Goal: Task Accomplishment & Management: Manage account settings

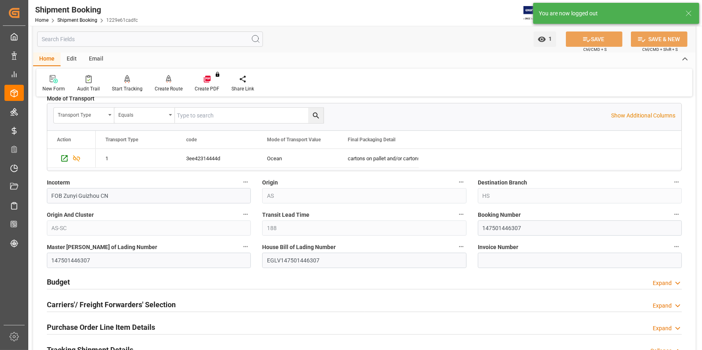
scroll to position [87, 0]
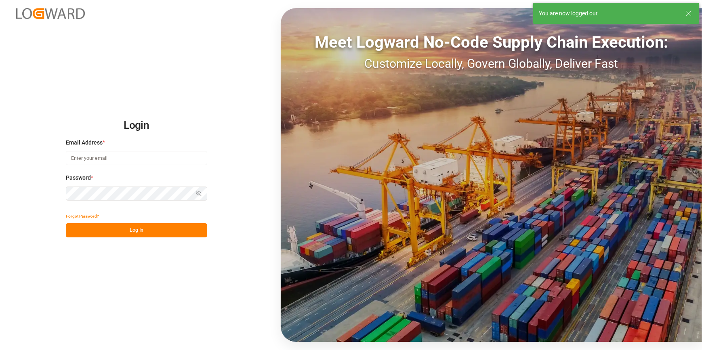
type input "[PERSON_NAME][EMAIL_ADDRESS][PERSON_NAME][DOMAIN_NAME]"
click at [111, 234] on button "Log In" at bounding box center [136, 230] width 141 height 14
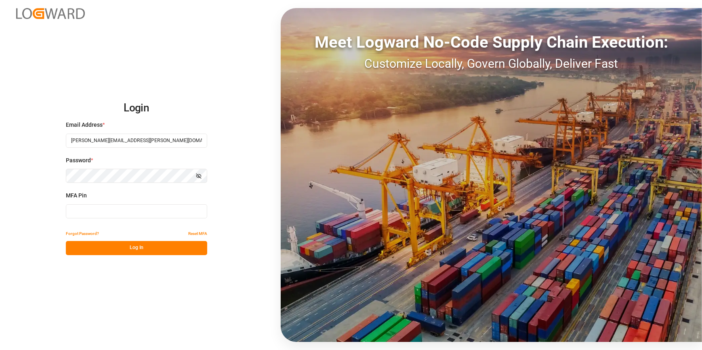
click at [84, 211] on input at bounding box center [136, 211] width 141 height 14
type input "099533"
drag, startPoint x: 133, startPoint y: 250, endPoint x: 129, endPoint y: 250, distance: 4.5
click at [133, 250] on button "Log In" at bounding box center [136, 248] width 141 height 14
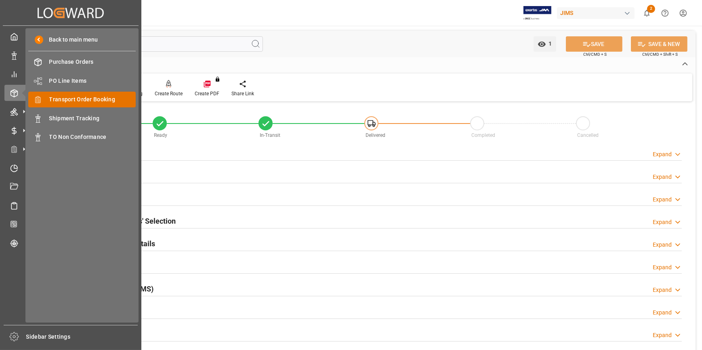
click at [97, 103] on span "Transport Order Booking" at bounding box center [92, 99] width 87 height 8
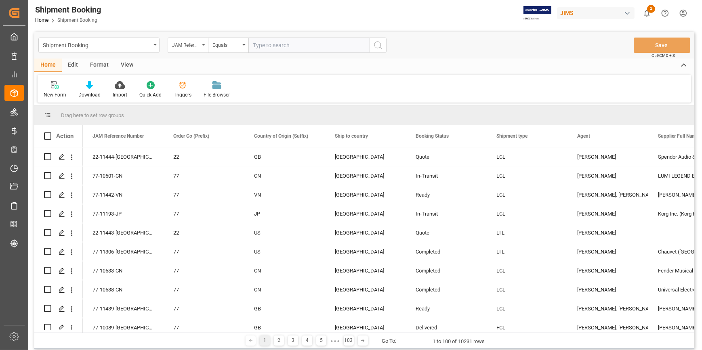
click at [258, 46] on input "text" at bounding box center [308, 45] width 121 height 15
type input "22-11351-[GEOGRAPHIC_DATA]"
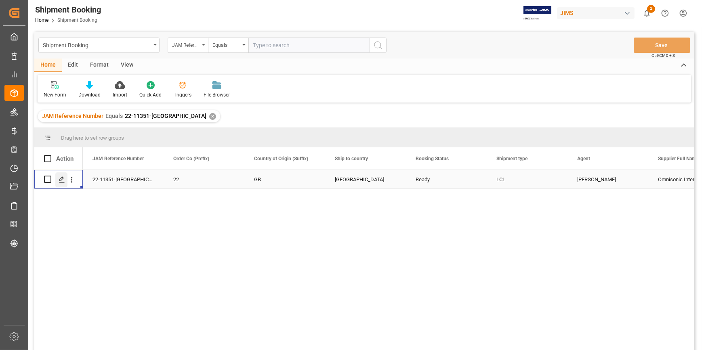
click at [60, 180] on icon "Press SPACE to select this row." at bounding box center [62, 179] width 6 height 6
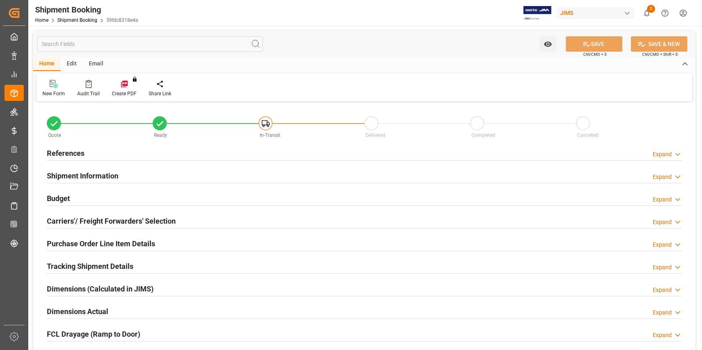
type input "0"
type input "[DATE]"
click at [66, 156] on h2 "References" at bounding box center [66, 153] width 38 height 11
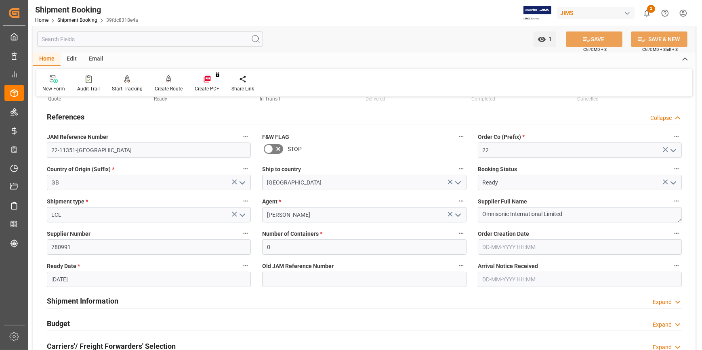
scroll to position [73, 0]
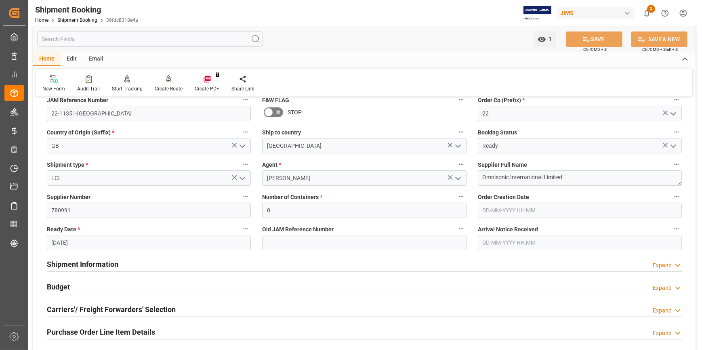
click at [61, 283] on h2 "Budget" at bounding box center [58, 286] width 23 height 11
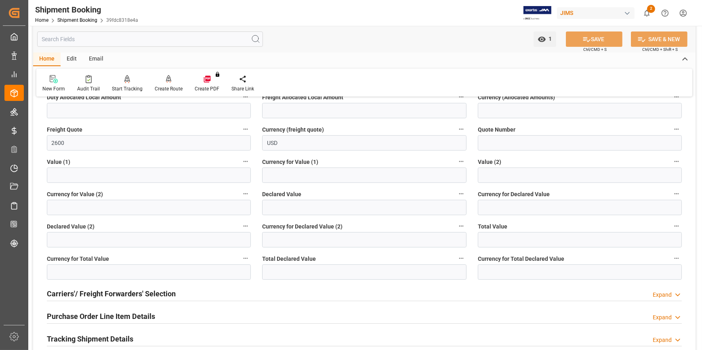
scroll to position [294, 0]
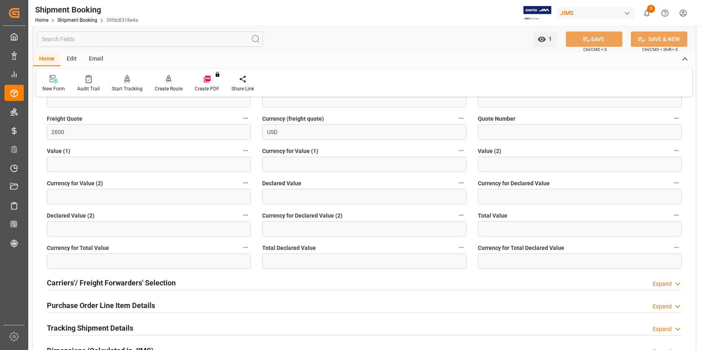
drag, startPoint x: 95, startPoint y: 303, endPoint x: 159, endPoint y: 277, distance: 69.3
click at [96, 303] on h2 "Purchase Order Line Item Details" at bounding box center [101, 305] width 108 height 11
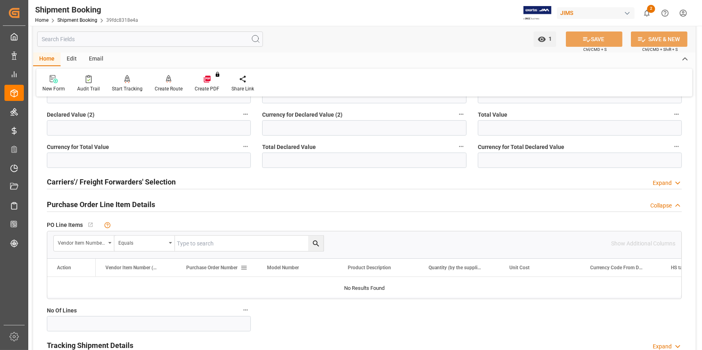
scroll to position [404, 0]
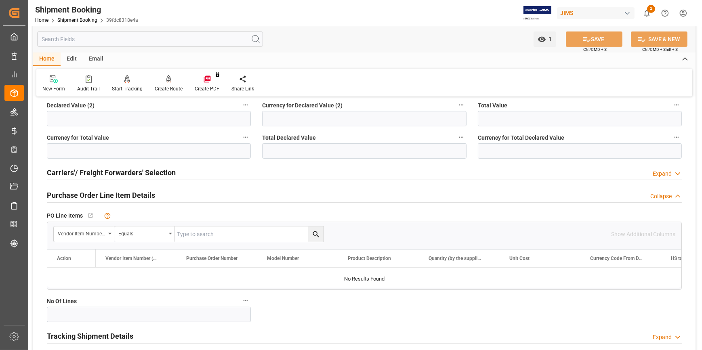
click at [81, 176] on h2 "Carriers'/ Freight Forwarders' Selection" at bounding box center [111, 172] width 129 height 11
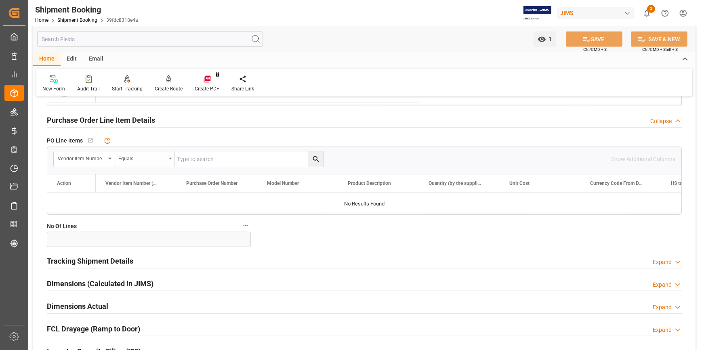
scroll to position [697, 0]
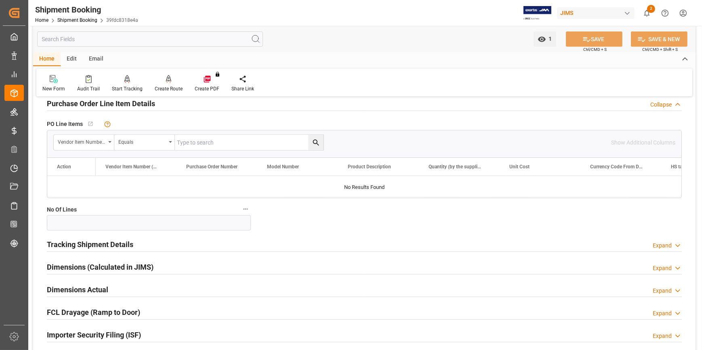
click at [82, 247] on h2 "Tracking Shipment Details" at bounding box center [90, 244] width 86 height 11
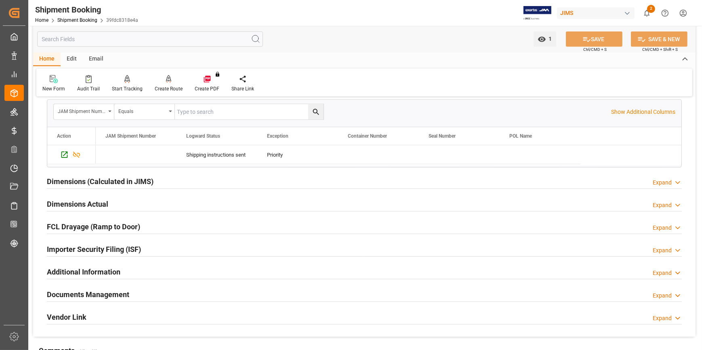
scroll to position [881, 0]
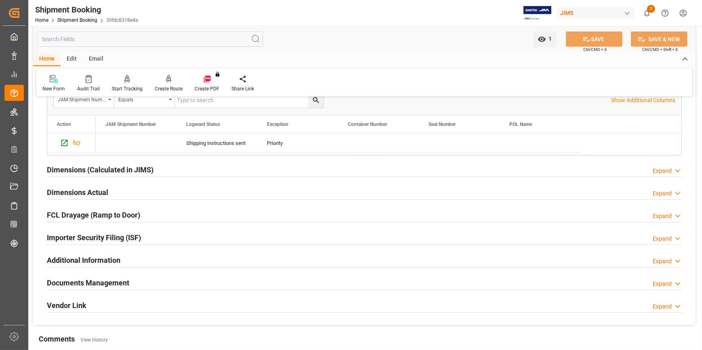
drag, startPoint x: 79, startPoint y: 281, endPoint x: 96, endPoint y: 275, distance: 18.8
click at [78, 281] on h2 "Documents Management" at bounding box center [88, 282] width 82 height 11
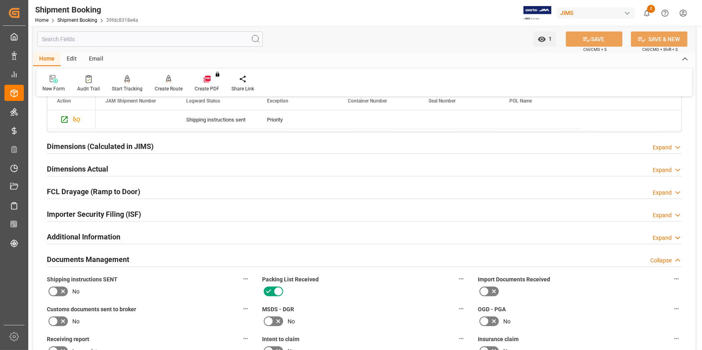
scroll to position [991, 0]
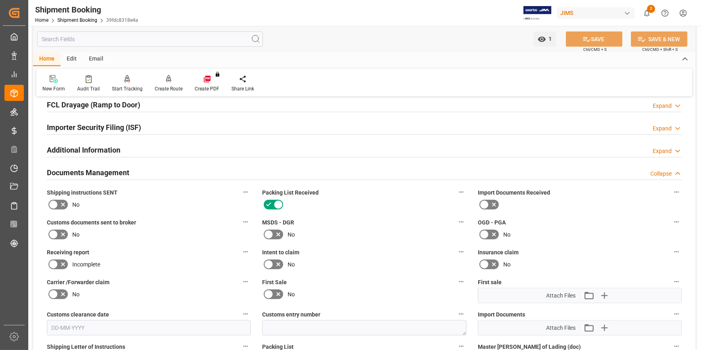
click at [52, 203] on icon at bounding box center [53, 205] width 10 height 10
click at [0, 0] on input "checkbox" at bounding box center [0, 0] width 0 height 0
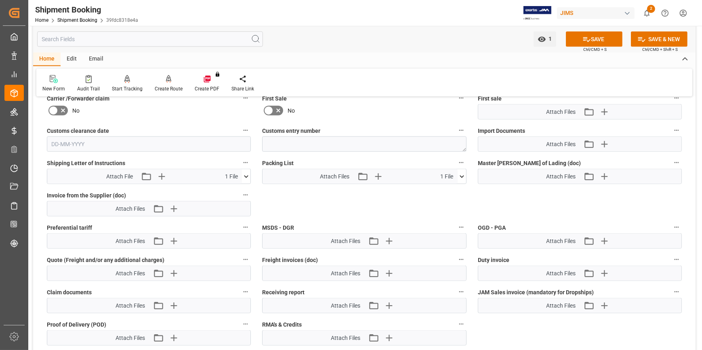
scroll to position [1138, 0]
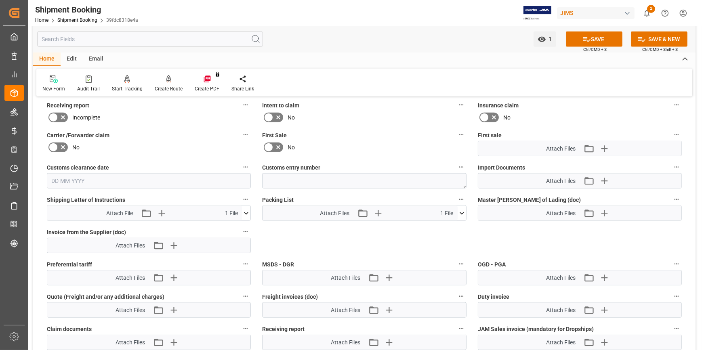
drag, startPoint x: 605, startPoint y: 40, endPoint x: 489, endPoint y: 109, distance: 134.7
click at [604, 40] on button "SAVE" at bounding box center [594, 38] width 57 height 15
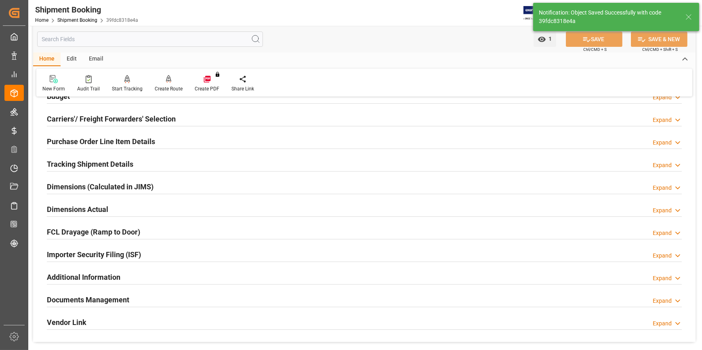
scroll to position [72, 0]
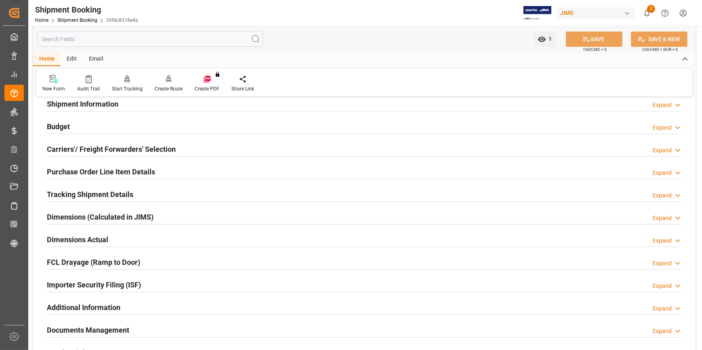
click at [96, 195] on h2 "Tracking Shipment Details" at bounding box center [90, 194] width 86 height 11
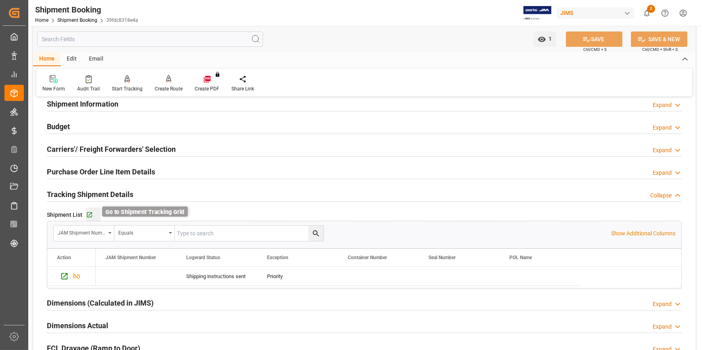
click at [88, 214] on icon "button" at bounding box center [89, 215] width 7 height 7
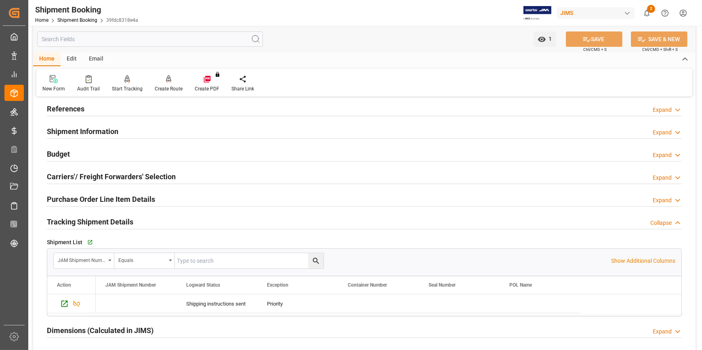
scroll to position [35, 0]
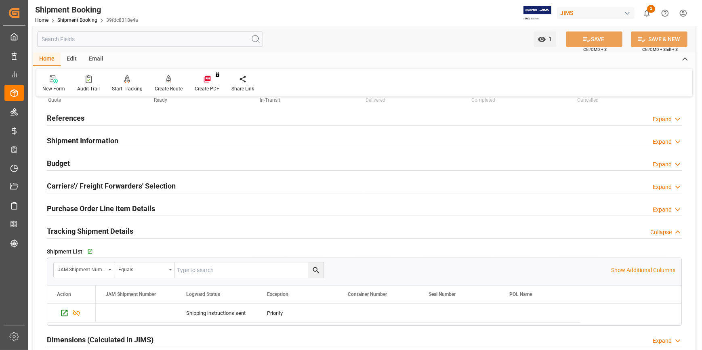
click at [92, 209] on h2 "Purchase Order Line Item Details" at bounding box center [101, 208] width 108 height 11
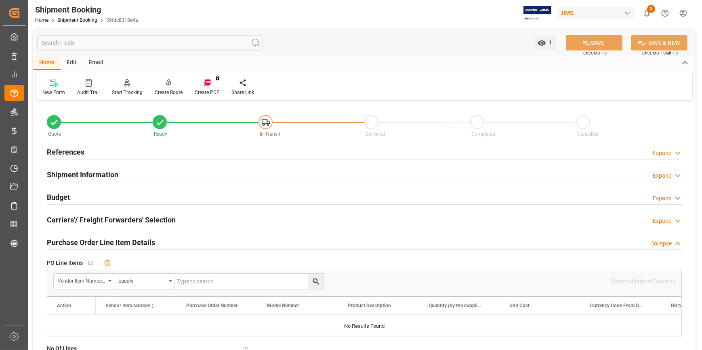
scroll to position [0, 0]
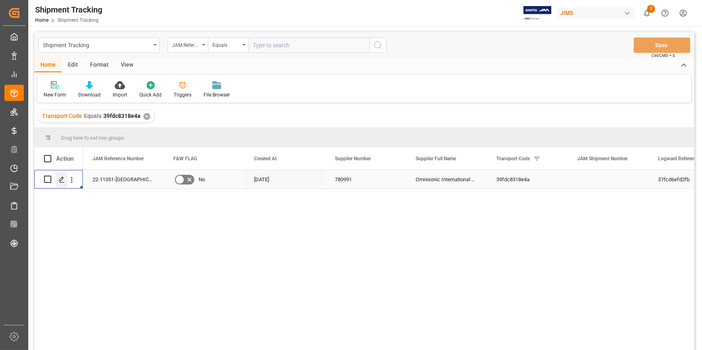
click at [61, 181] on icon "Press SPACE to select this row." at bounding box center [62, 179] width 6 height 6
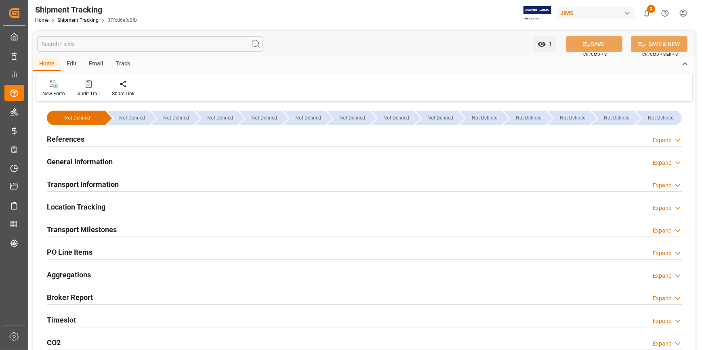
type input "02-10-2025"
click at [61, 143] on h2 "References" at bounding box center [66, 139] width 38 height 11
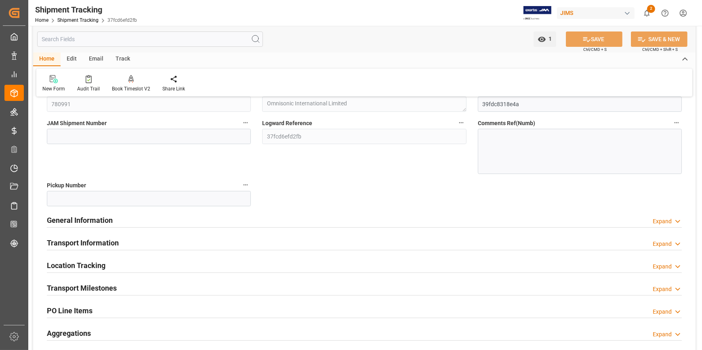
scroll to position [110, 0]
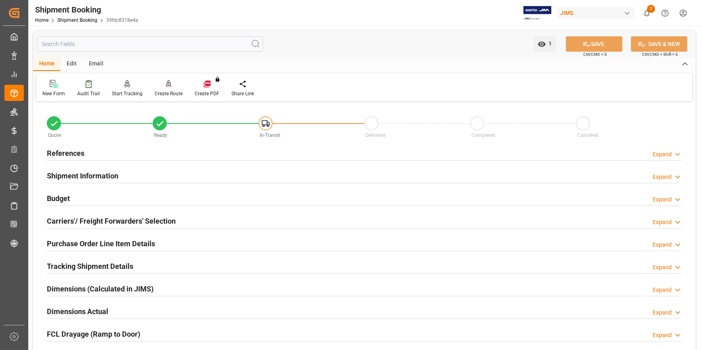
click at [80, 152] on h2 "References" at bounding box center [66, 153] width 38 height 11
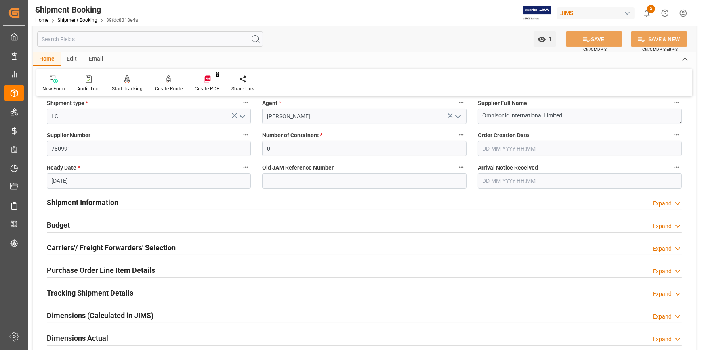
scroll to position [147, 0]
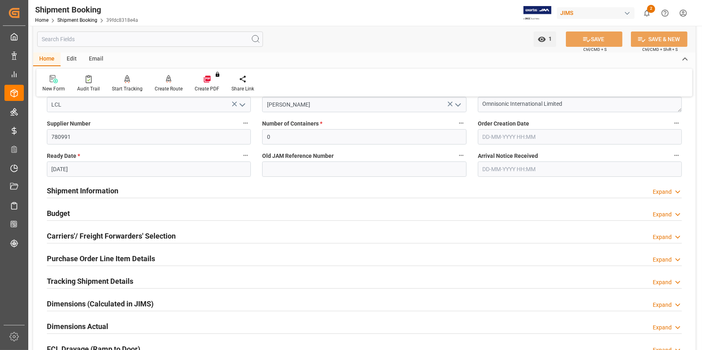
click at [106, 258] on h2 "Purchase Order Line Item Details" at bounding box center [101, 258] width 108 height 11
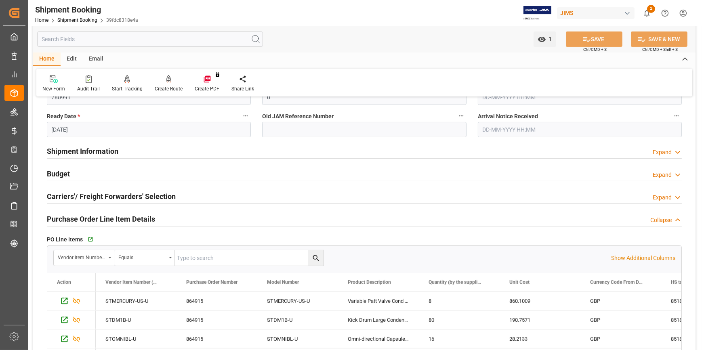
scroll to position [183, 0]
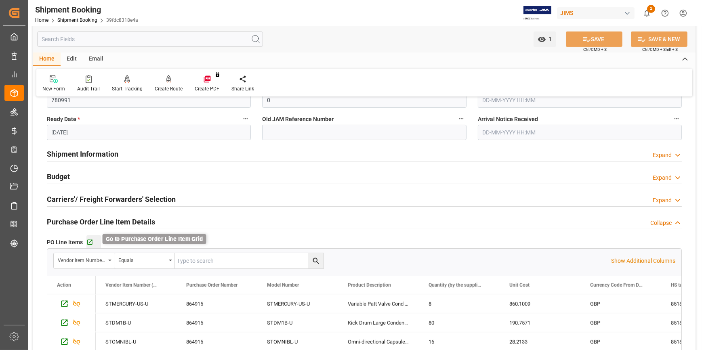
click at [88, 240] on icon "button" at bounding box center [89, 242] width 7 height 7
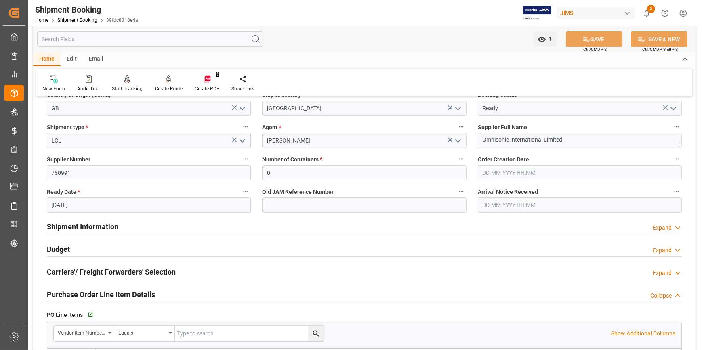
scroll to position [110, 0]
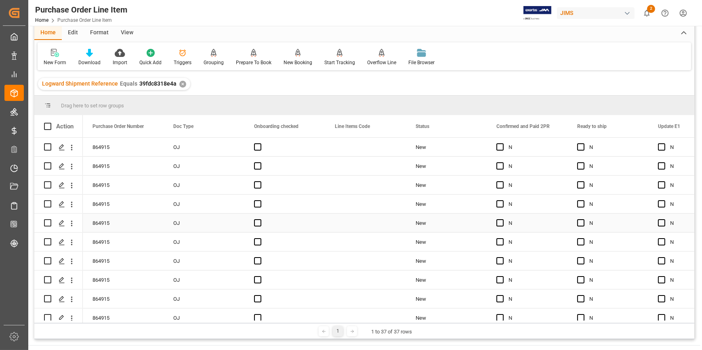
scroll to position [9, 0]
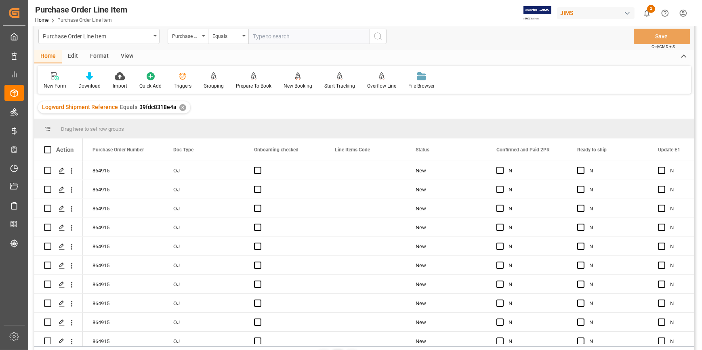
click at [128, 57] on div "View" at bounding box center [127, 57] width 25 height 14
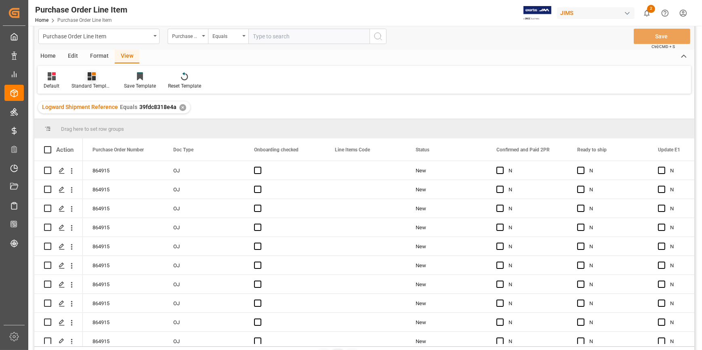
click at [100, 81] on div "Standard Templates" at bounding box center [91, 81] width 52 height 18
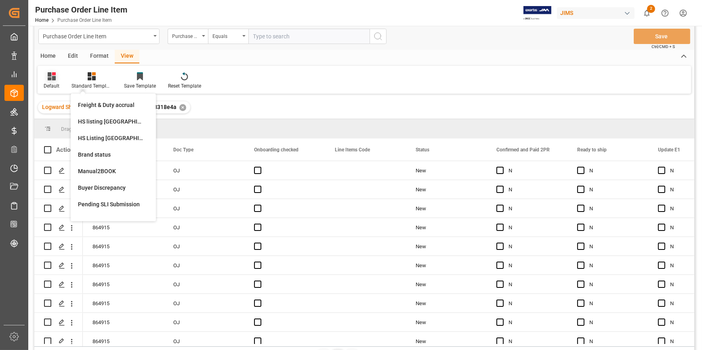
click at [52, 84] on div "Default" at bounding box center [52, 85] width 16 height 7
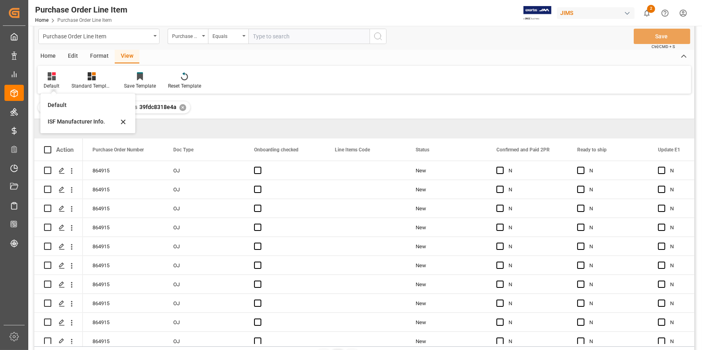
drag, startPoint x: 66, startPoint y: 122, endPoint x: 306, endPoint y: 111, distance: 240.0
click at [69, 122] on div "ISF Manufacturer Info." at bounding box center [83, 121] width 71 height 8
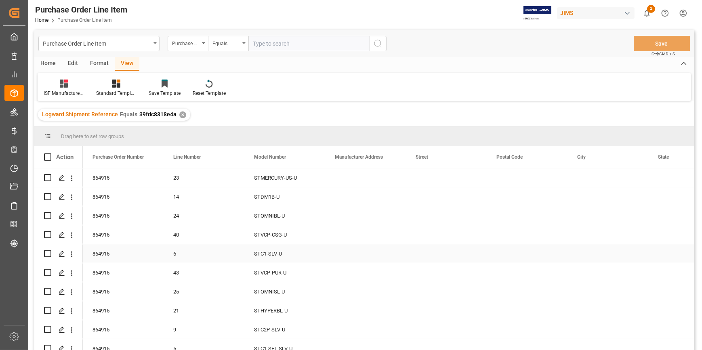
scroll to position [0, 0]
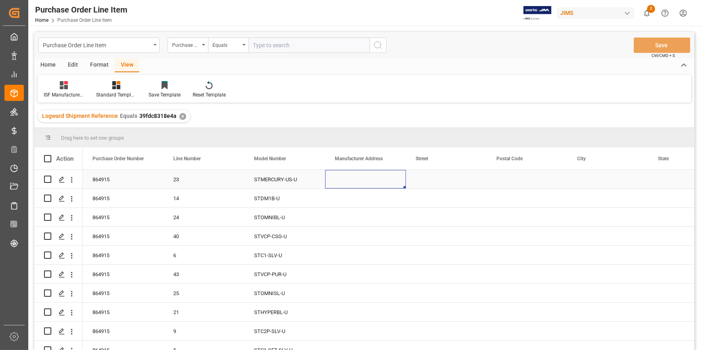
click at [363, 185] on div "Press SPACE to select this row." at bounding box center [365, 179] width 81 height 19
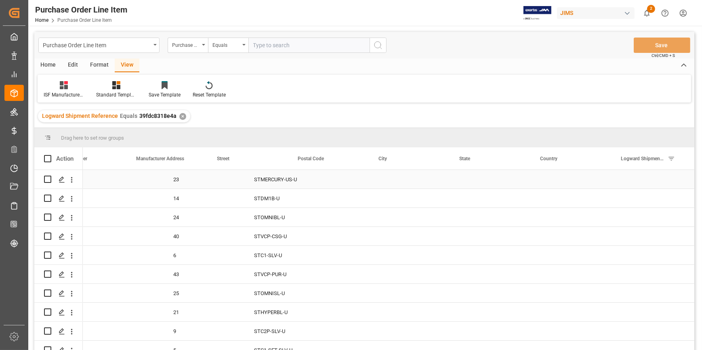
scroll to position [0, 521]
